Goal: Task Accomplishment & Management: Use online tool/utility

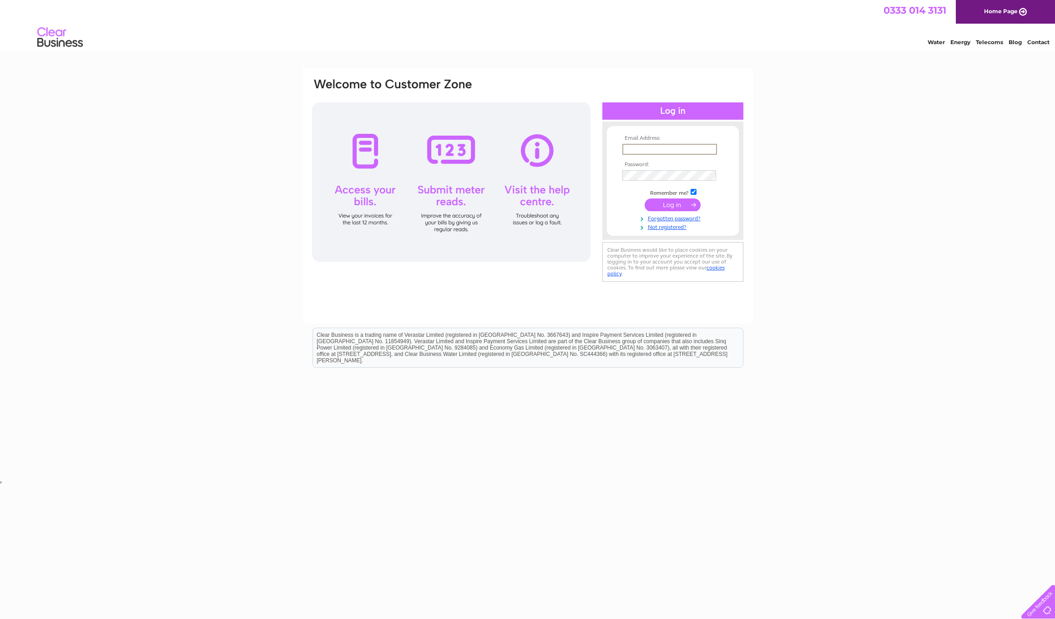
type input "kirufavorite@yahoo.com"
click at [676, 203] on input "submit" at bounding box center [673, 204] width 56 height 13
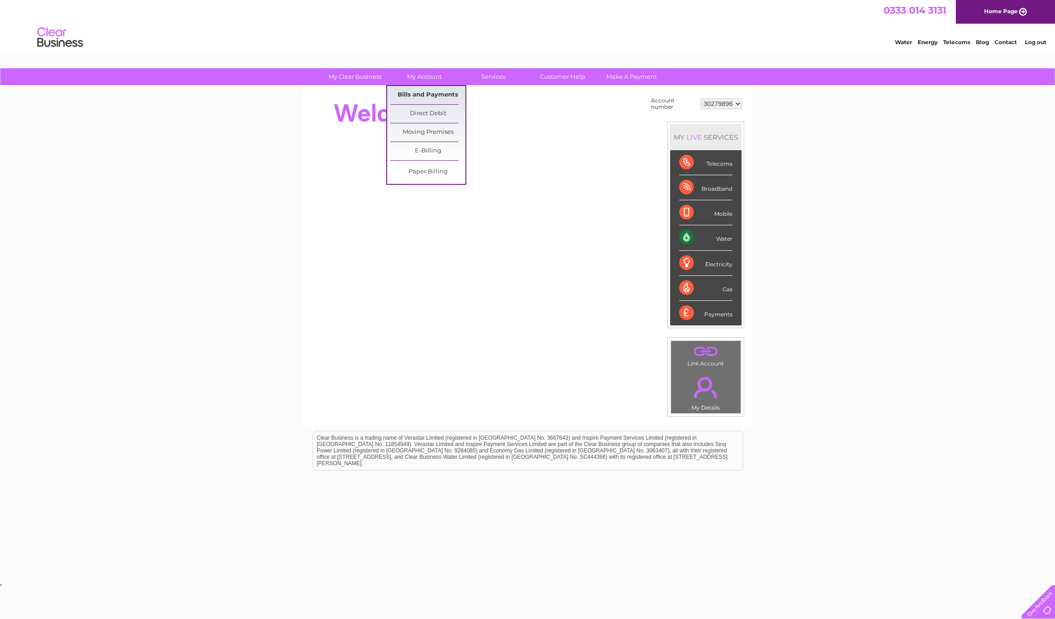
click at [420, 96] on link "Bills and Payments" at bounding box center [427, 95] width 75 height 18
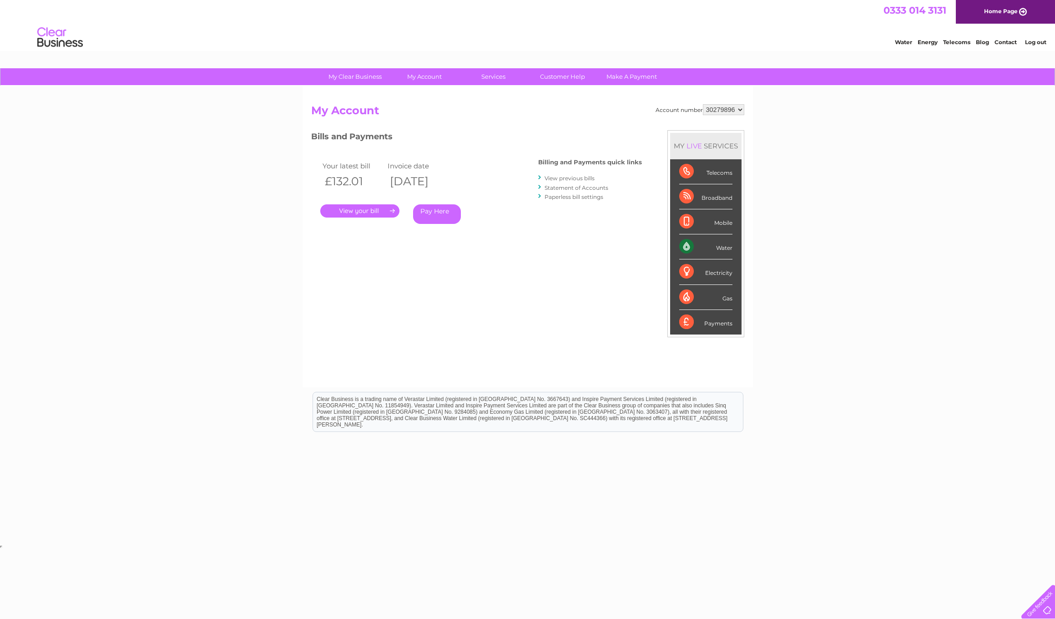
click at [728, 248] on div "Water" at bounding box center [705, 246] width 53 height 25
click at [360, 73] on link "My Clear Business" at bounding box center [355, 76] width 75 height 17
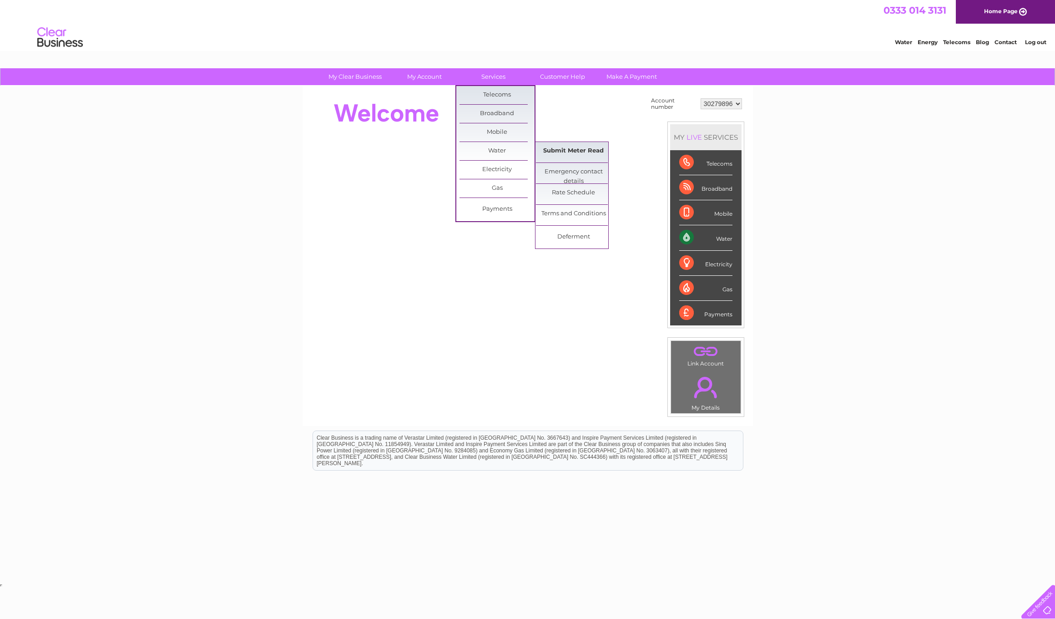
click at [573, 151] on link "Submit Meter Read" at bounding box center [573, 151] width 75 height 18
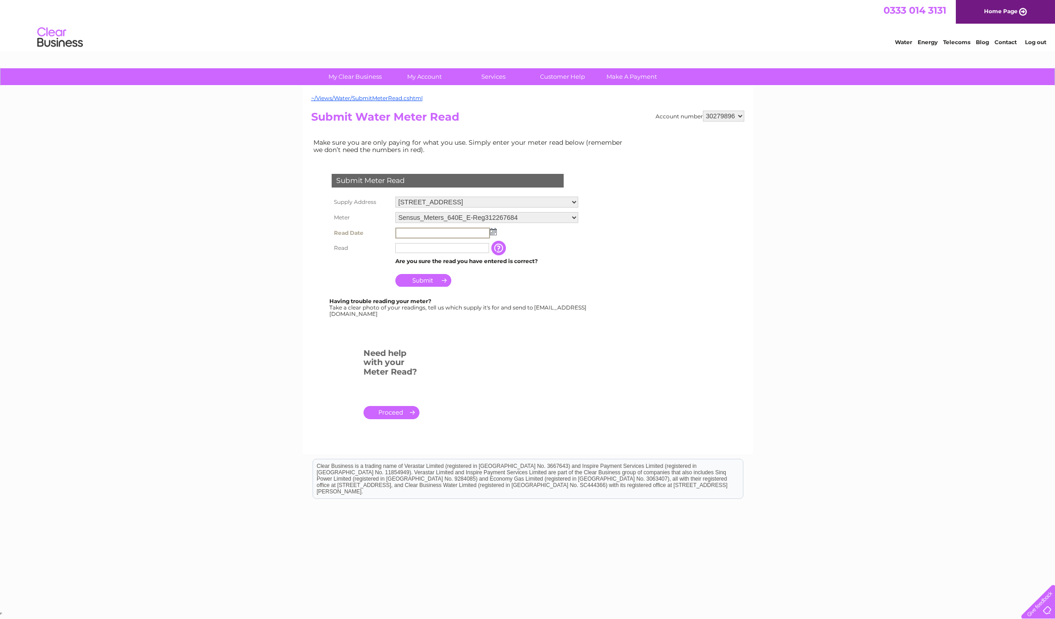
click at [411, 228] on input "text" at bounding box center [442, 233] width 95 height 11
click at [494, 231] on img at bounding box center [492, 231] width 7 height 7
click at [421, 266] on link "1" at bounding box center [418, 268] width 14 height 9
type input "2025/09/01"
click at [412, 245] on input "text" at bounding box center [442, 247] width 94 height 10
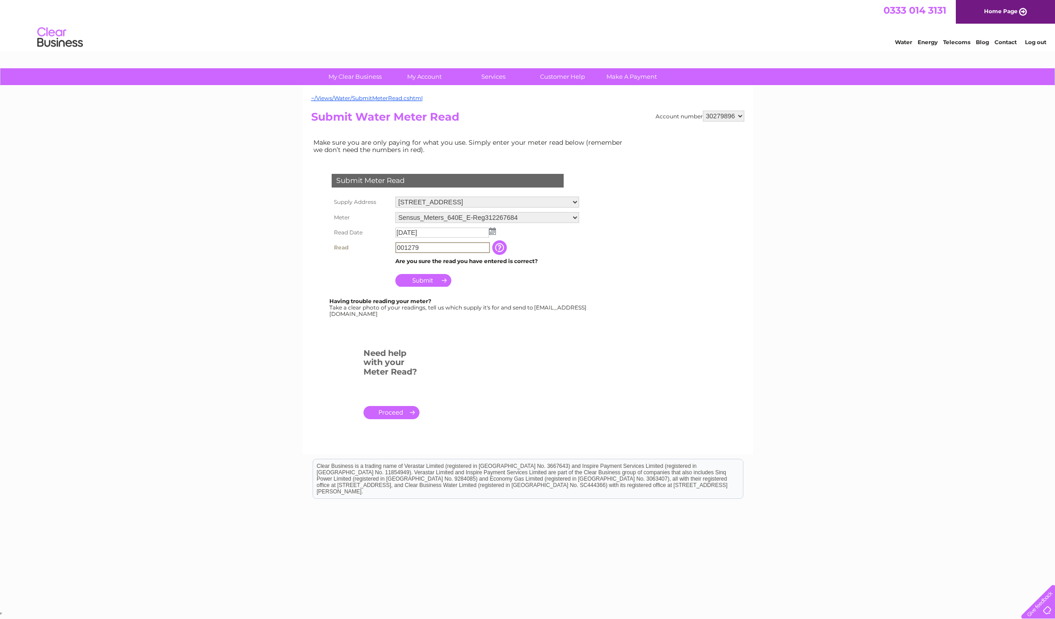
type input "001279"
click at [426, 278] on input "Submit" at bounding box center [423, 280] width 56 height 13
